Goal: Task Accomplishment & Management: Manage account settings

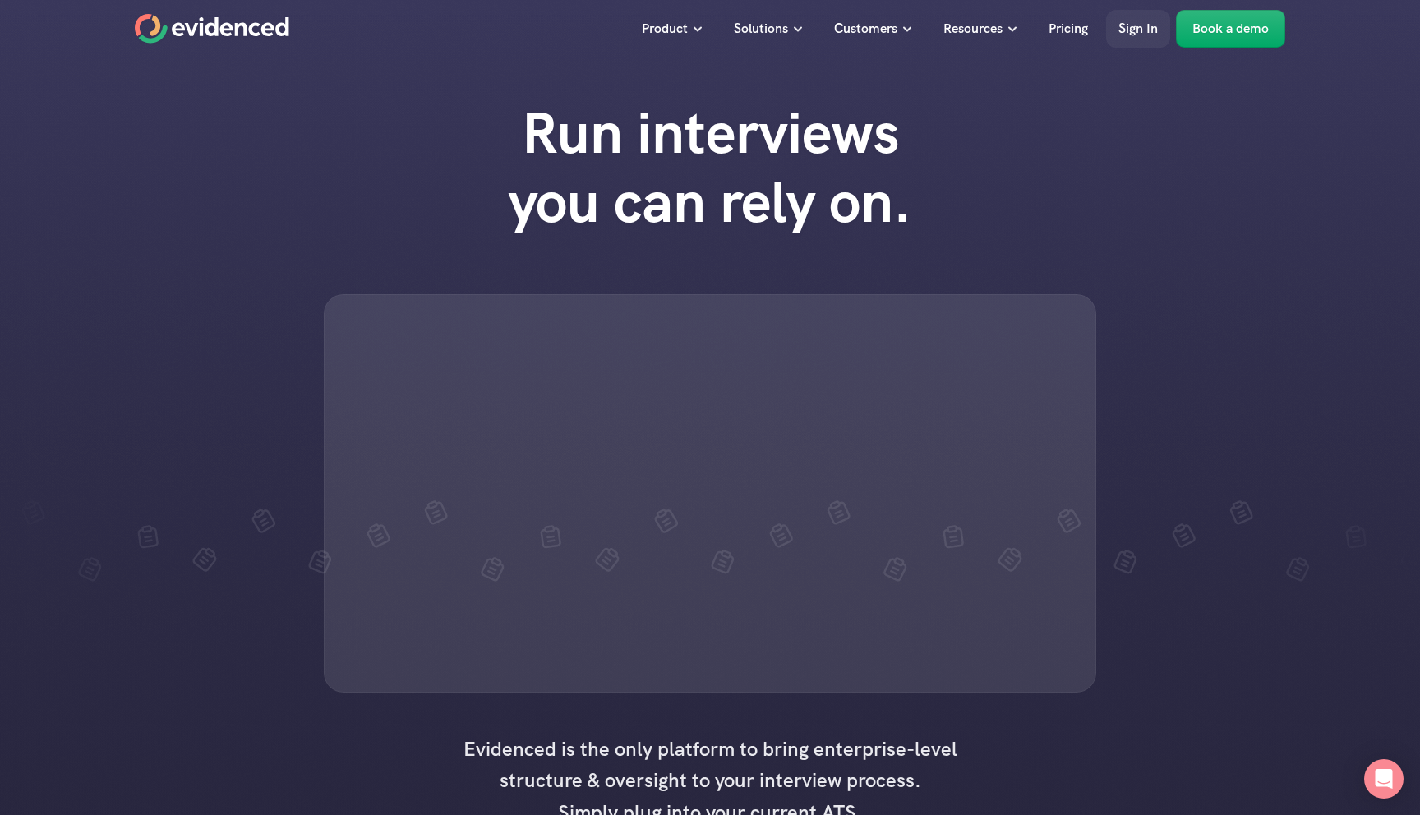
click at [1139, 33] on p "Sign In" at bounding box center [1138, 28] width 39 height 21
